Goal: Task Accomplishment & Management: Manage account settings

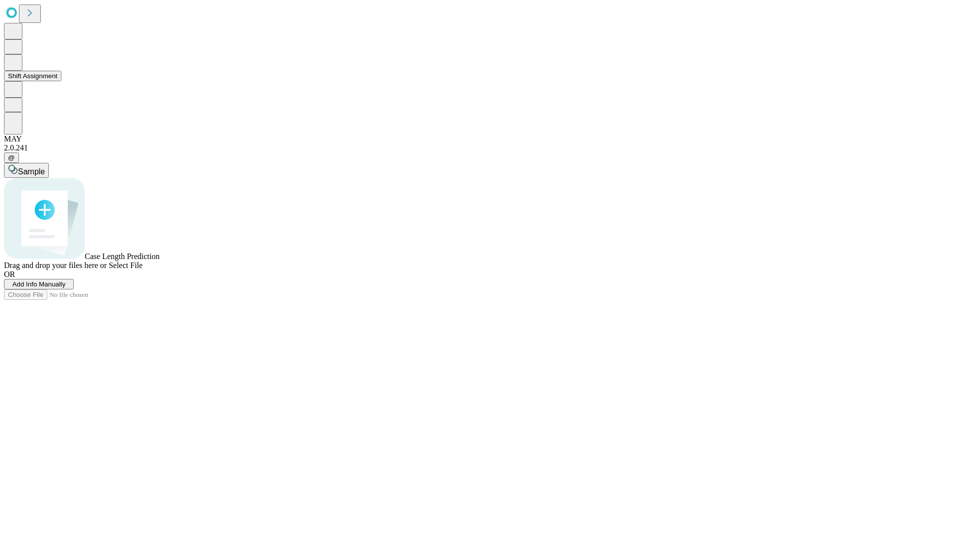
click at [61, 81] on button "Shift Assignment" at bounding box center [32, 76] width 57 height 10
